Goal: Information Seeking & Learning: Learn about a topic

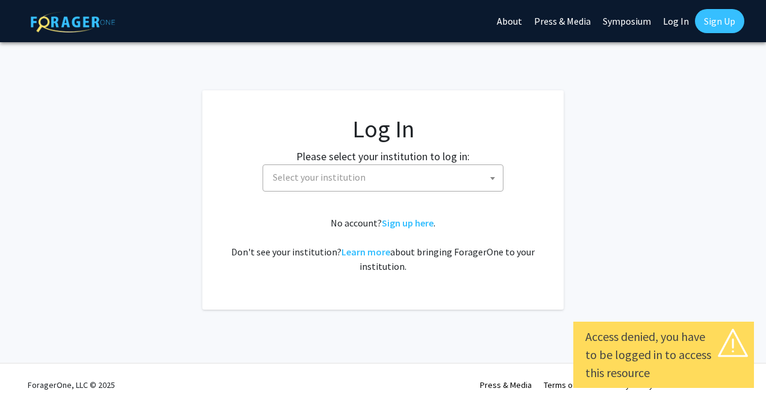
select select
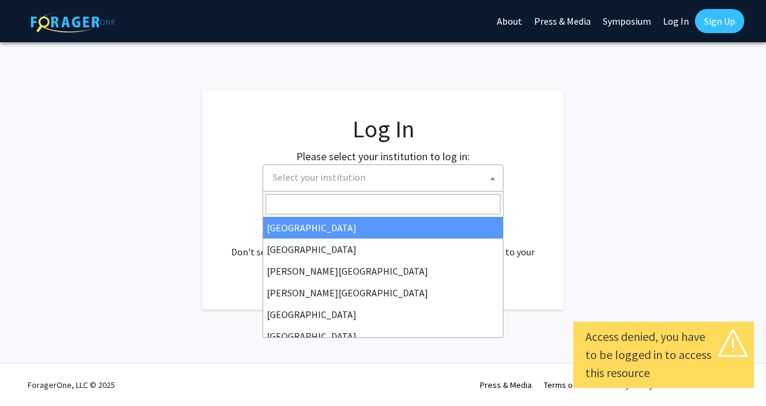
click at [439, 181] on span "Select your institution" at bounding box center [385, 177] width 235 height 25
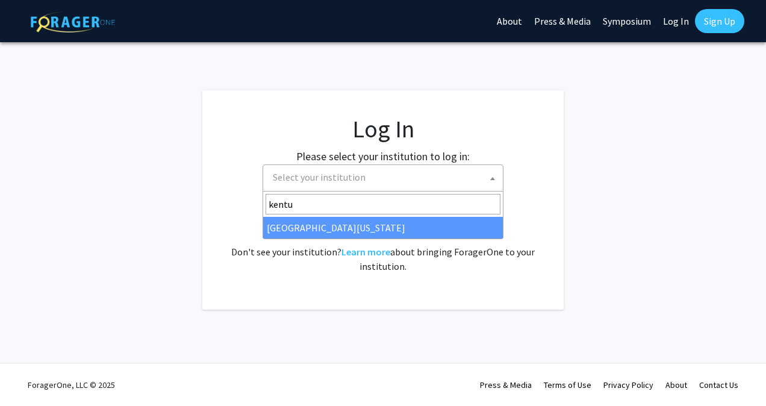
type input "kentu"
select select "13"
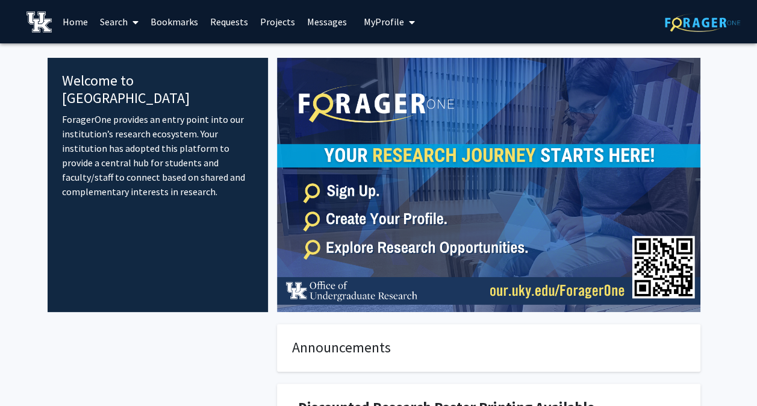
click at [134, 19] on icon at bounding box center [135, 22] width 6 height 10
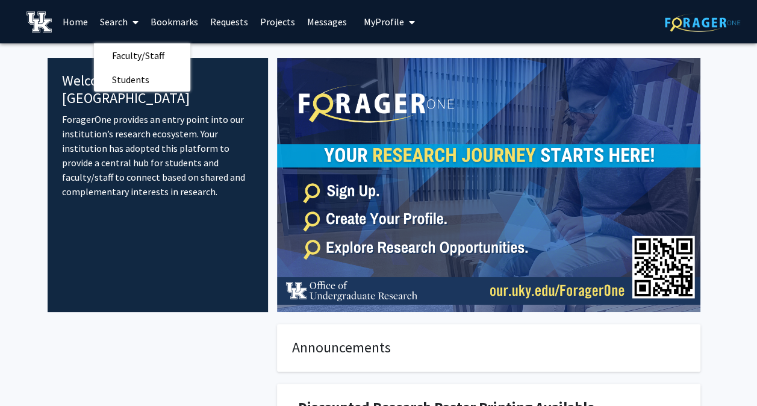
click at [267, 22] on link "Projects" at bounding box center [277, 22] width 47 height 42
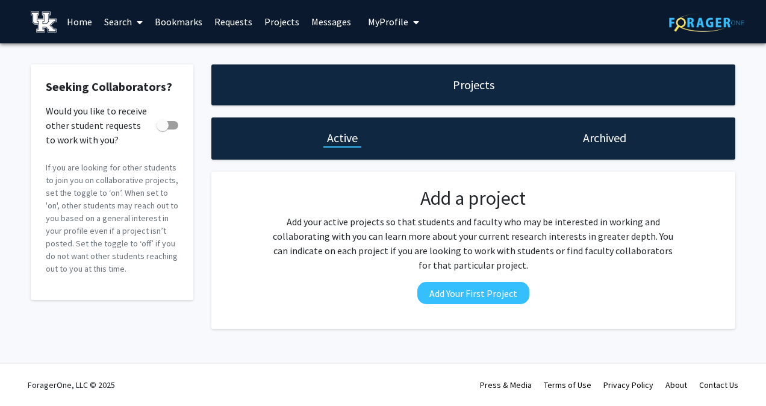
click at [105, 19] on link "Search" at bounding box center [123, 22] width 51 height 42
click at [129, 84] on span "Students" at bounding box center [134, 79] width 73 height 24
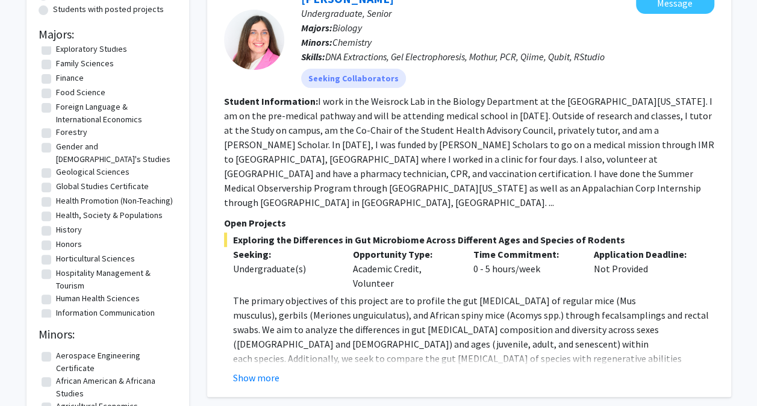
scroll to position [767, 0]
click at [56, 178] on label "Global Studies Certificate" at bounding box center [102, 184] width 93 height 13
click at [56, 178] on input "Global Studies Certificate" at bounding box center [60, 182] width 8 height 8
checkbox input "true"
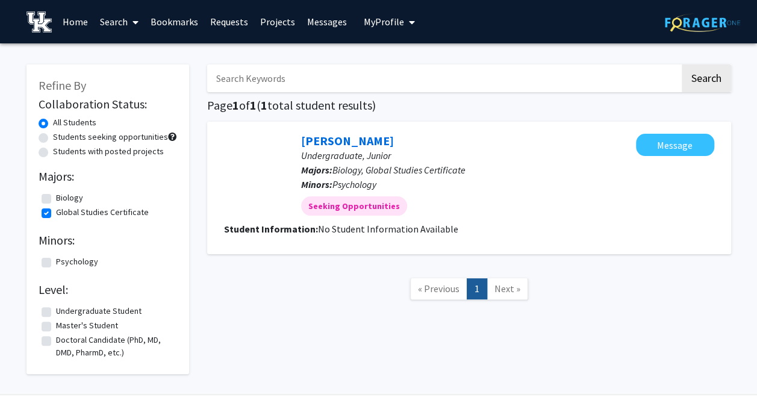
scroll to position [16, 0]
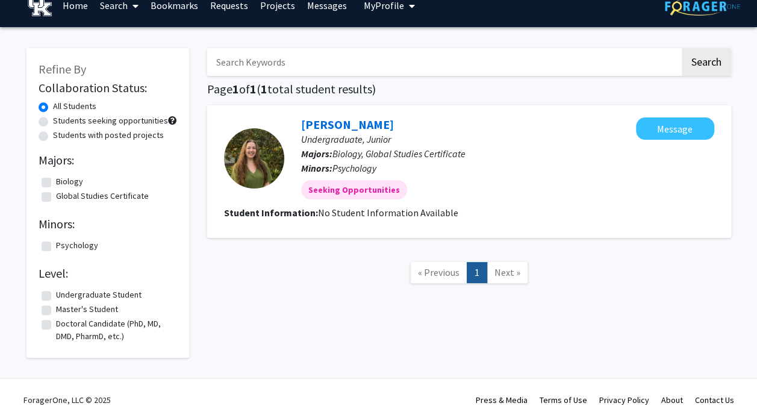
checkbox input "false"
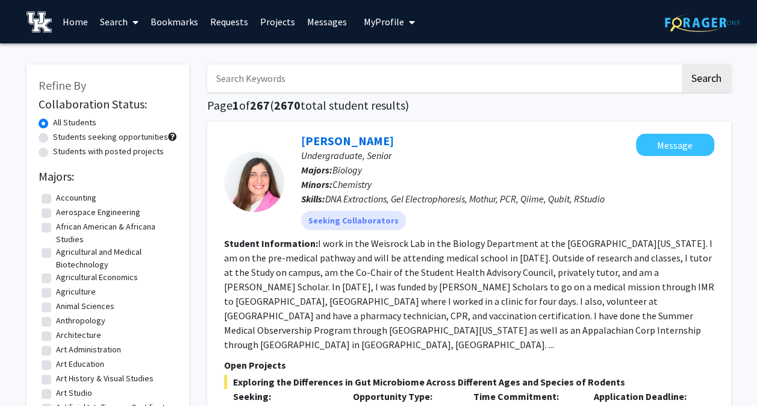
click at [254, 84] on input "Search Keywords" at bounding box center [443, 78] width 473 height 28
type input "engineering"
click at [682, 64] on button "Search" at bounding box center [706, 78] width 49 height 28
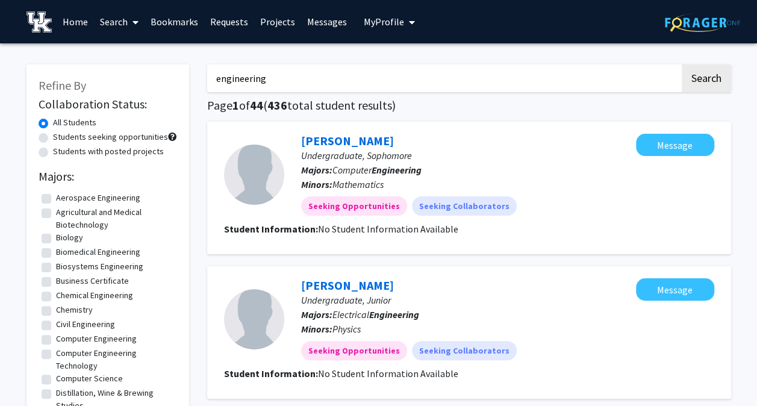
click at [73, 16] on link "Home" at bounding box center [75, 22] width 37 height 42
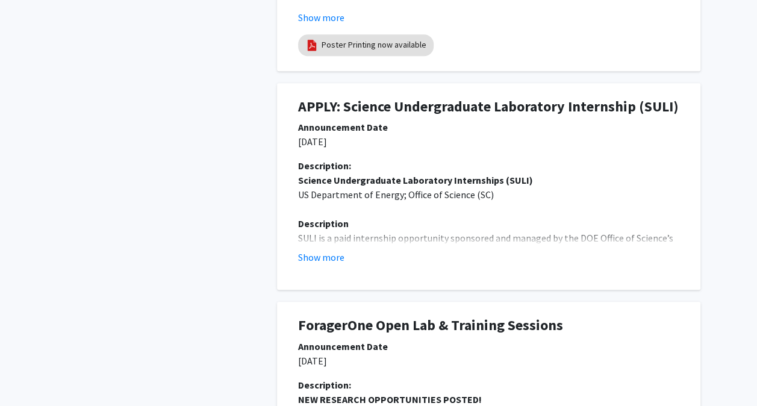
scroll to position [541, 0]
click at [313, 258] on button "Show more" at bounding box center [321, 256] width 46 height 14
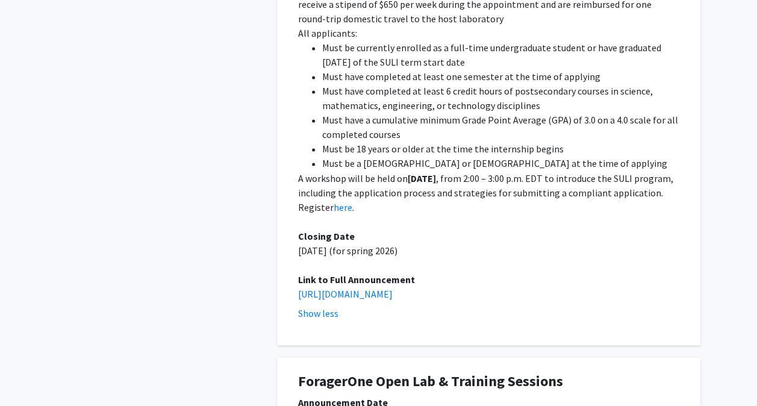
scroll to position [1056, 0]
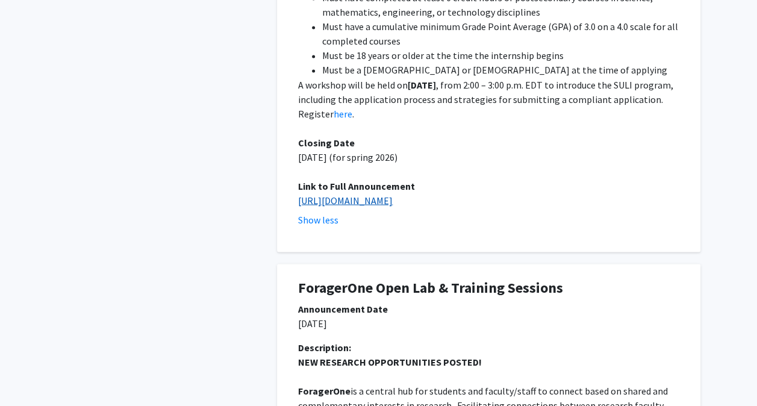
click at [357, 194] on link "https://science.osti.gov/wdts/suli" at bounding box center [345, 200] width 95 height 12
